Goal: Navigation & Orientation: Find specific page/section

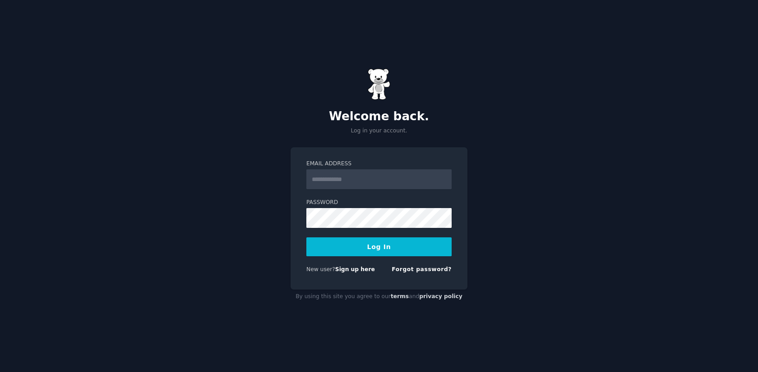
click at [376, 175] on input "Email Address" at bounding box center [378, 180] width 145 height 20
click at [397, 185] on input "Email Address" at bounding box center [378, 180] width 145 height 20
click at [401, 179] on input "Email Address" at bounding box center [378, 180] width 145 height 20
type input "**********"
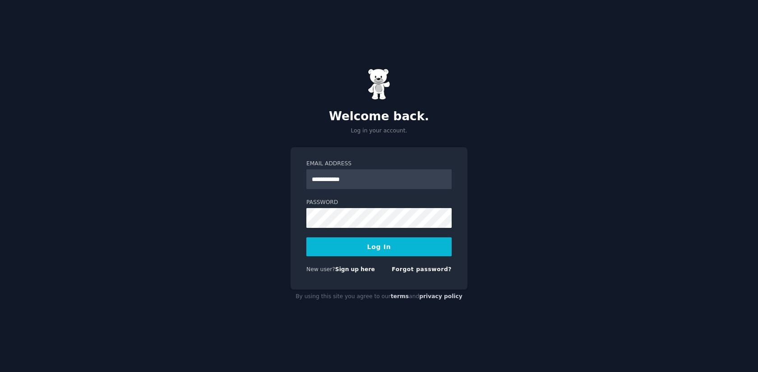
click at [374, 241] on button "Log In" at bounding box center [378, 247] width 145 height 19
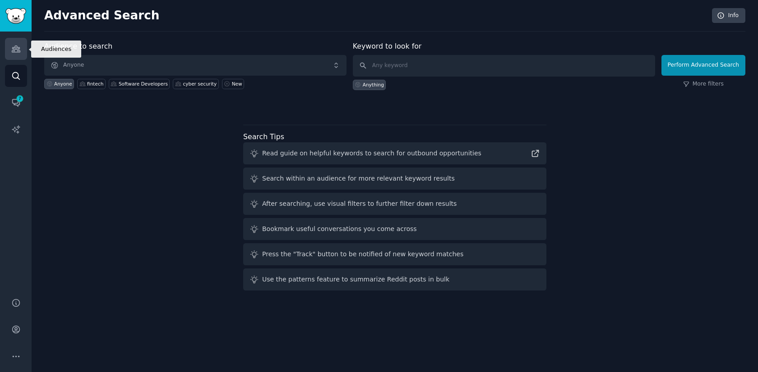
click at [17, 50] on icon "Sidebar" at bounding box center [15, 48] width 9 height 9
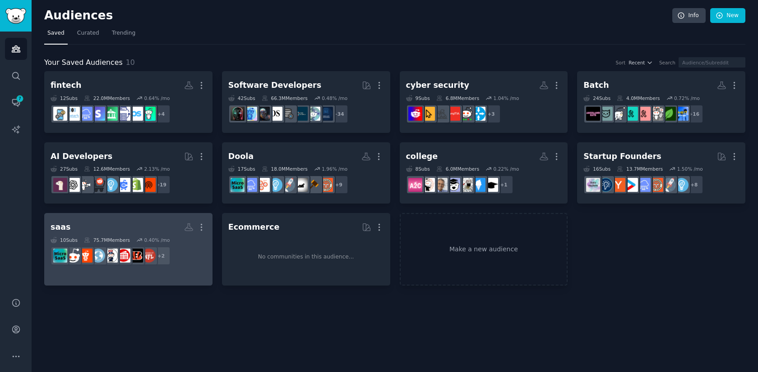
click at [165, 230] on h2 "saas More" at bounding box center [129, 228] width 156 height 16
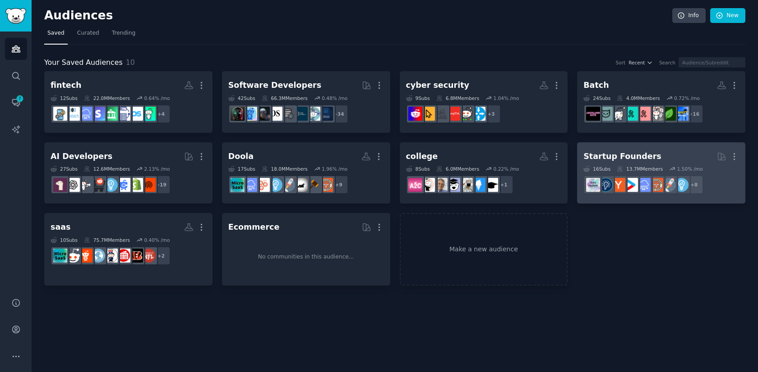
click at [670, 157] on h2 "Startup Founders More" at bounding box center [661, 157] width 156 height 16
